Goal: Check status: Check status

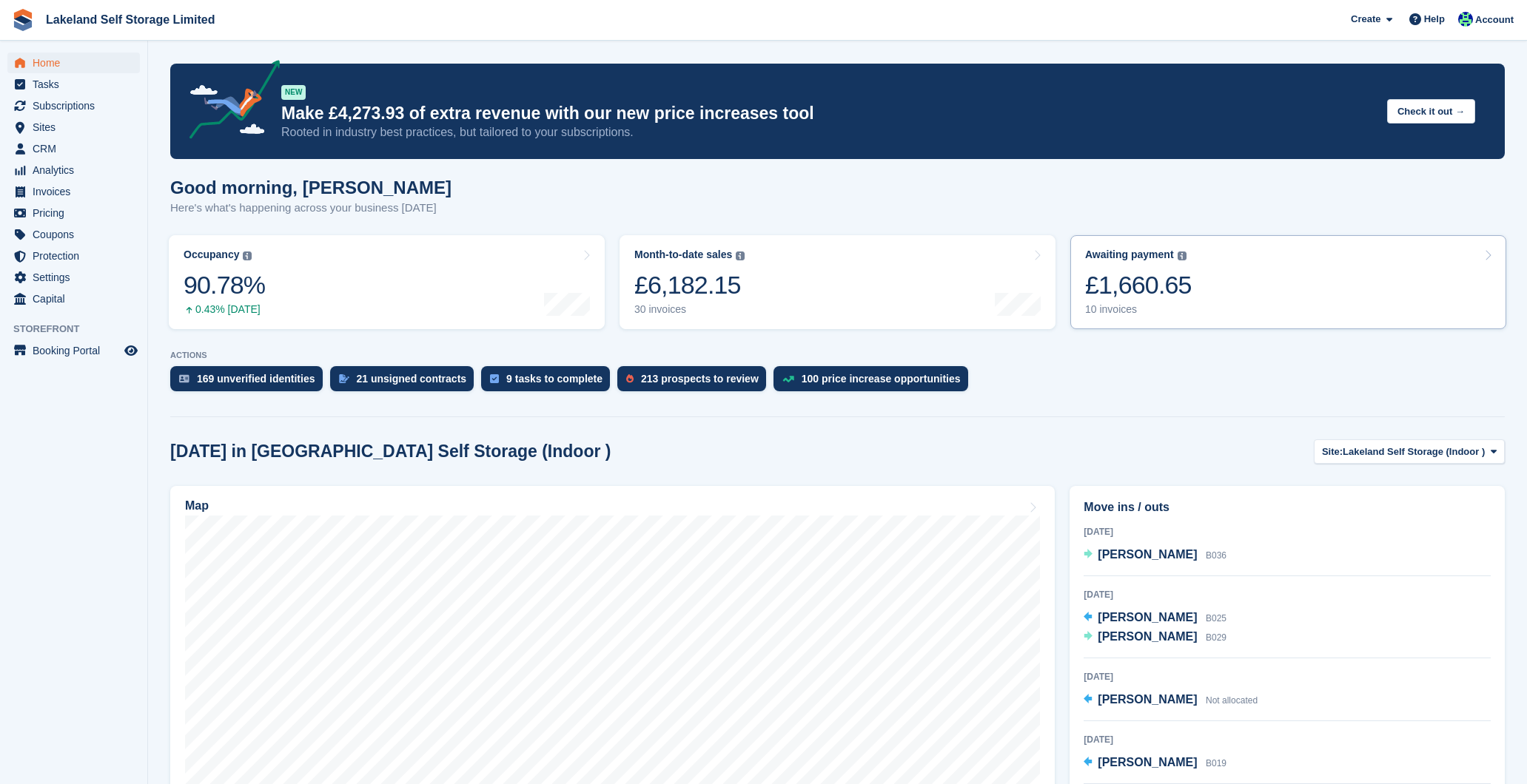
click at [1102, 305] on div "10 invoices" at bounding box center [1138, 309] width 106 height 12
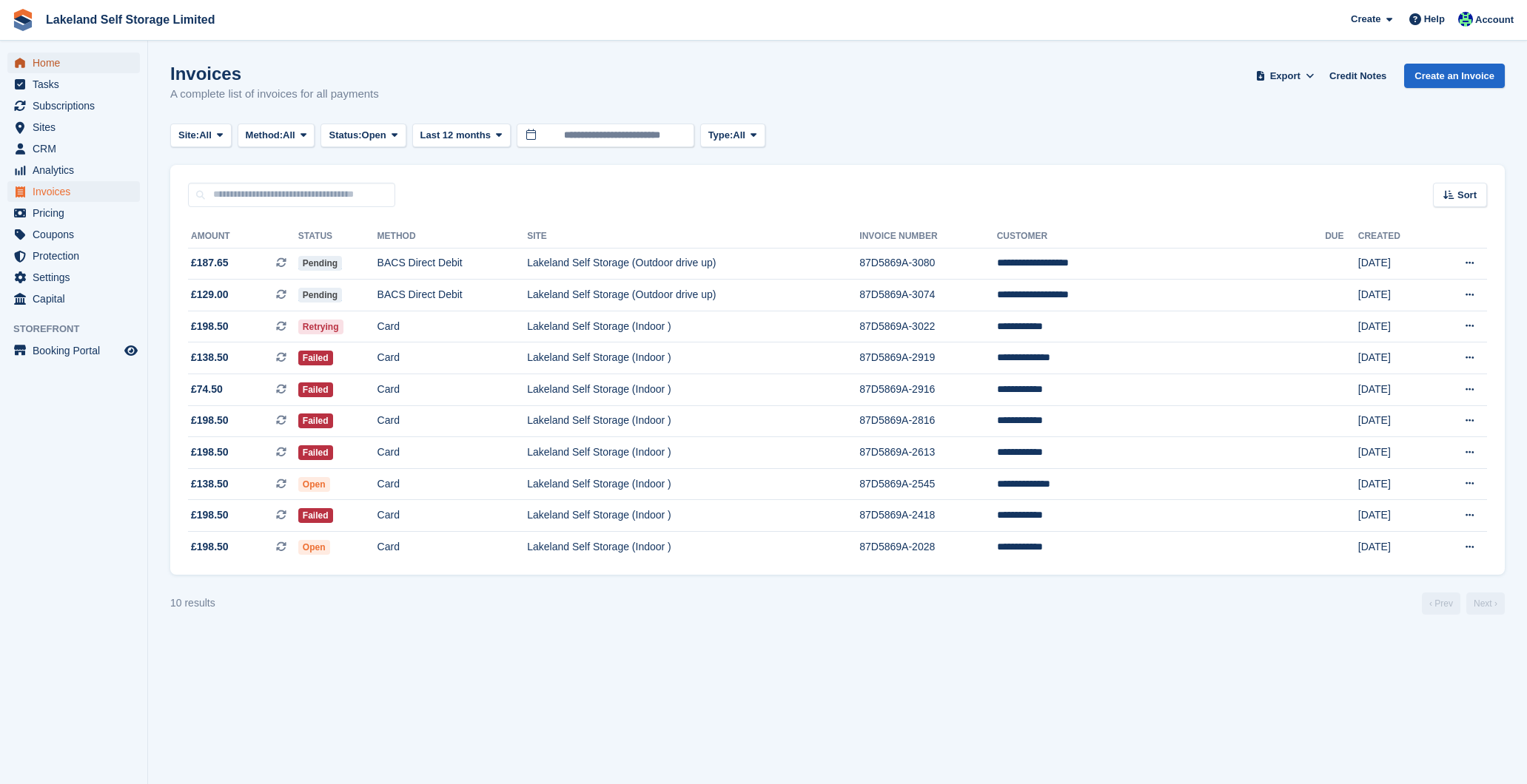
click at [61, 60] on span "Home" at bounding box center [77, 62] width 88 height 20
